Goal: Register for event/course

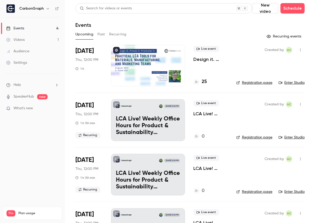
click at [204, 86] on div "Live event Design it. Prove it. Promote it: Practical LCA Tools for Materials, …" at bounding box center [211, 66] width 35 height 42
click at [204, 79] on h4 "25" at bounding box center [204, 81] width 5 height 7
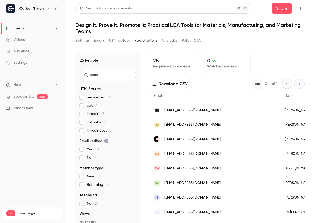
click at [184, 113] on span "[EMAIL_ADDRESS][DOMAIN_NAME]" at bounding box center [192, 109] width 56 height 5
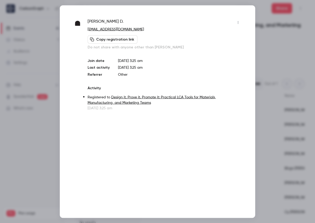
click at [252, 9] on div "[PERSON_NAME] [EMAIL_ADDRESS][DOMAIN_NAME] Copy registration link Do not share …" at bounding box center [158, 111] width 196 height 213
click at [272, 7] on div at bounding box center [157, 111] width 315 height 223
